Goal: Transaction & Acquisition: Purchase product/service

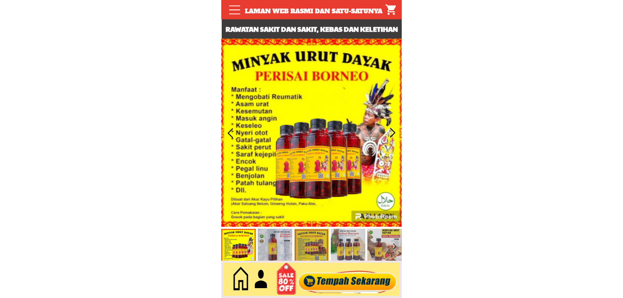
click at [332, 285] on div at bounding box center [347, 279] width 104 height 28
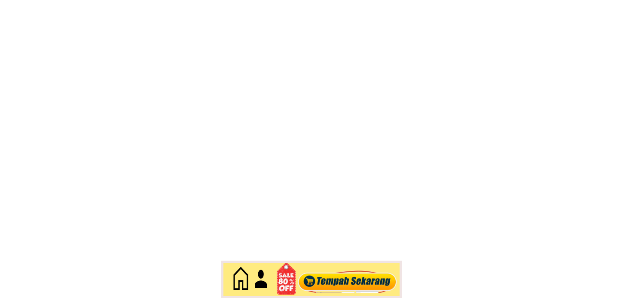
scroll to position [3725, 0]
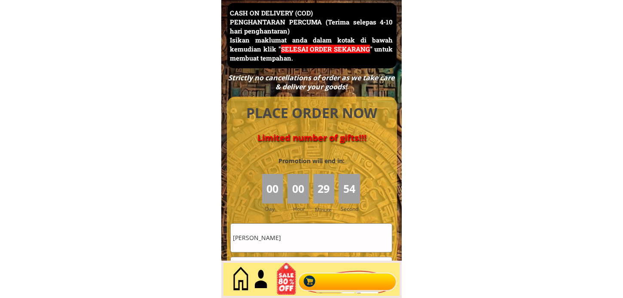
click at [302, 226] on input "Hamidah Talib" at bounding box center [311, 238] width 161 height 28
paste input "Rolhissam Bin"
type input "Rolhissam Bin"
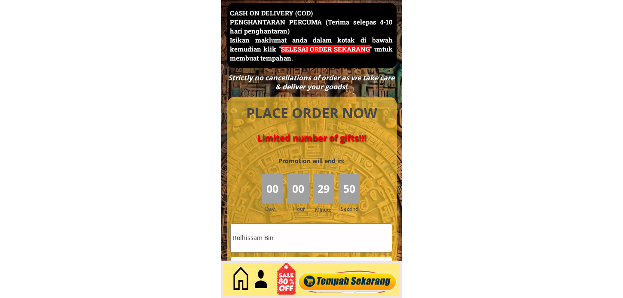
scroll to position [3820, 0]
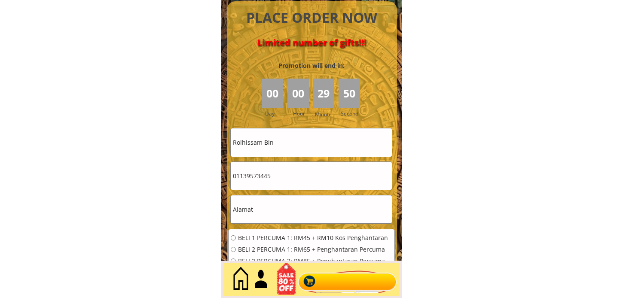
click at [289, 179] on input "01139573445" at bounding box center [311, 176] width 161 height 28
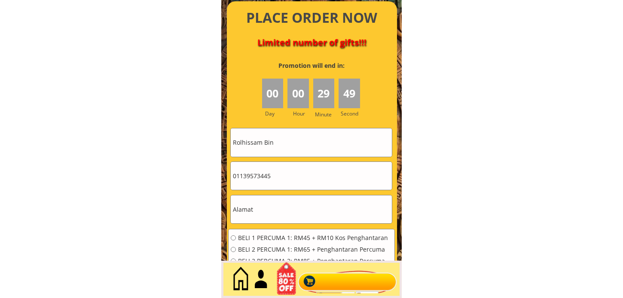
paste input "2 705412"
type input "012 7054125"
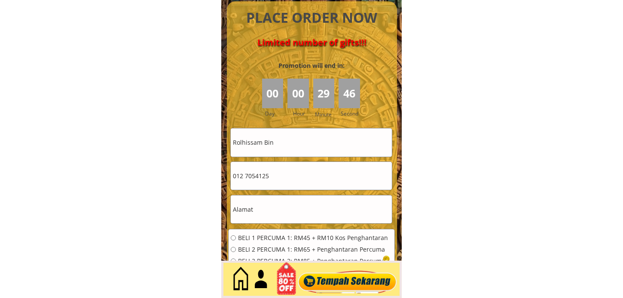
click at [275, 219] on input "text" at bounding box center [311, 209] width 161 height 28
paste input "Bukit Mertajam, 07, Malaysia"
type input "Bukit Mertajam, 07, Malaysia"
click at [246, 175] on input "012 7054125" at bounding box center [311, 176] width 161 height 28
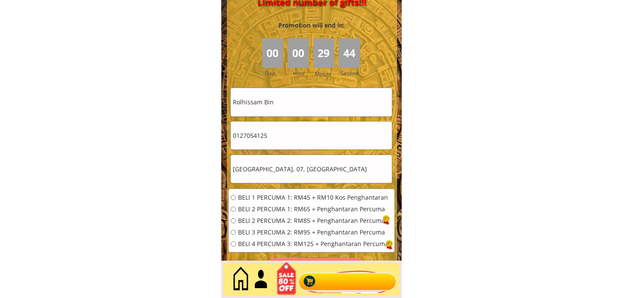
scroll to position [3916, 0]
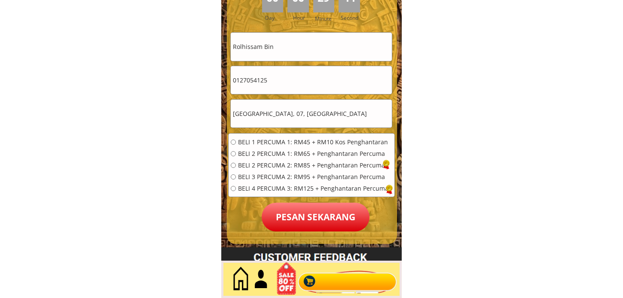
type input "0127054125"
click at [286, 143] on span "BELI 1 PERCUMA 1: RM45 + RM10 Kos Penghantaran" at bounding box center [313, 142] width 150 height 6
radio input "true"
click at [290, 224] on p "Pesan sekarang" at bounding box center [315, 217] width 108 height 29
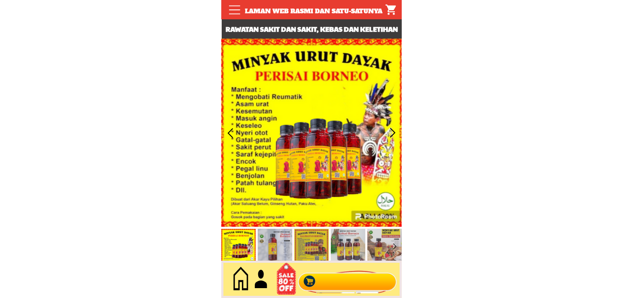
click at [328, 282] on div at bounding box center [347, 279] width 104 height 28
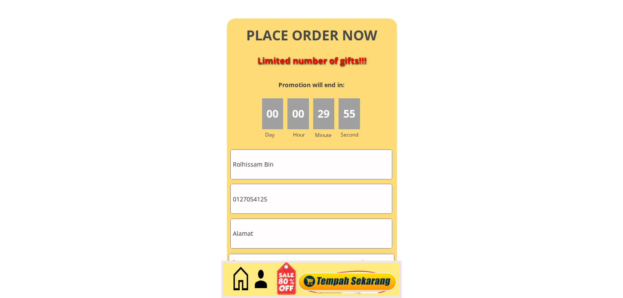
scroll to position [3804, 0]
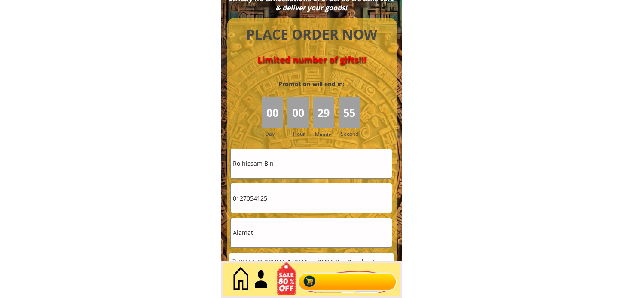
click at [327, 160] on input "Rolhissam Bin" at bounding box center [311, 163] width 161 height 29
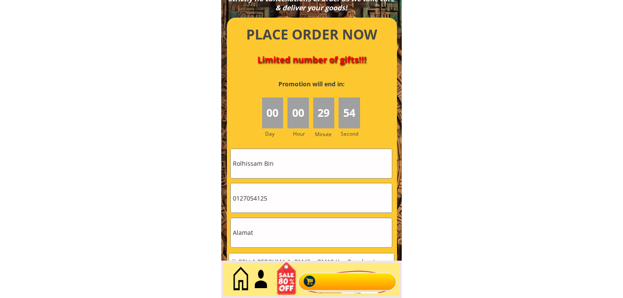
paste input "SHAMSULNAHA BT MUDA"
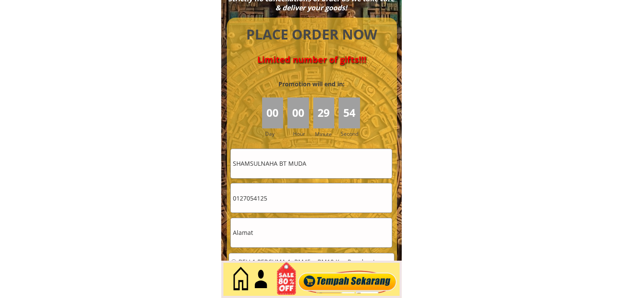
type input "SHAMSULNAHA BT MUDA"
click at [278, 204] on input "0127054125" at bounding box center [311, 197] width 161 height 29
paste input "79295621"
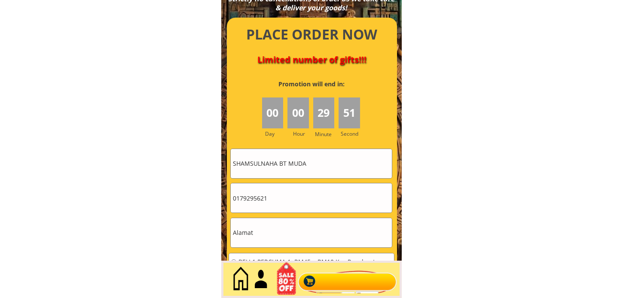
type input "0179295621"
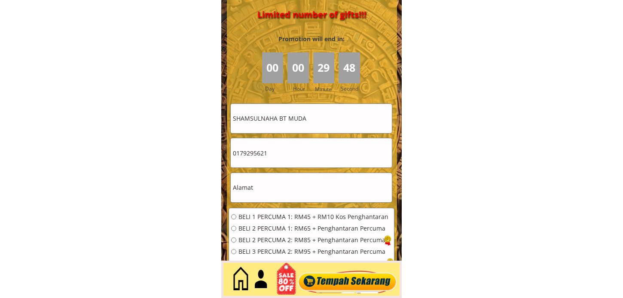
scroll to position [3899, 0]
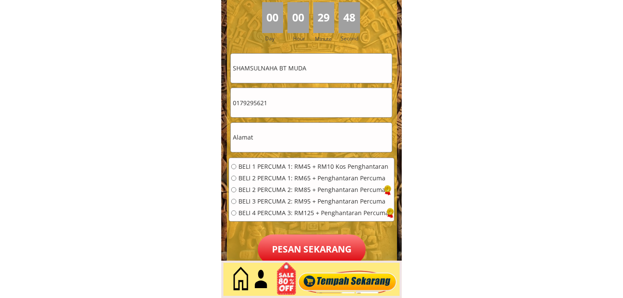
click at [270, 129] on input "text" at bounding box center [311, 137] width 161 height 29
paste input "[GEOGRAPHIC_DATA], 10, [GEOGRAPHIC_DATA]"
type input "[GEOGRAPHIC_DATA], 10, [GEOGRAPHIC_DATA]"
click at [264, 168] on span "BELI 1 PERCUMA 1: RM45 + RM10 Kos Penghantaran" at bounding box center [313, 167] width 150 height 6
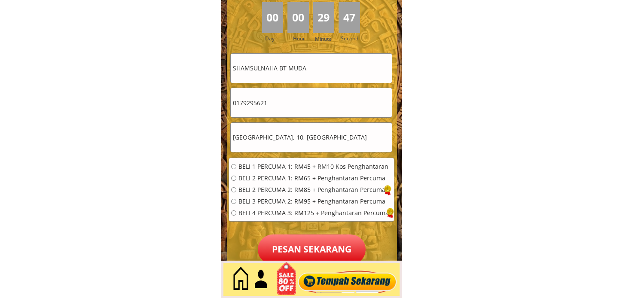
radio input "true"
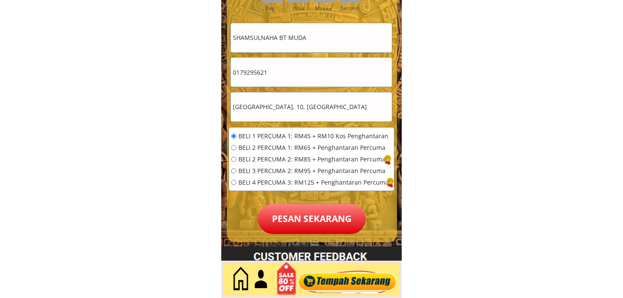
scroll to position [3947, 0]
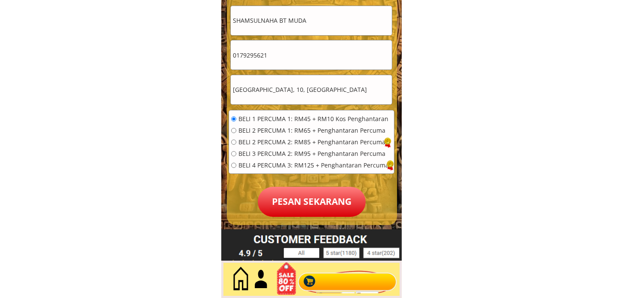
click at [289, 197] on p "Pesan sekarang" at bounding box center [312, 202] width 108 height 30
